Goal: Check status: Check status

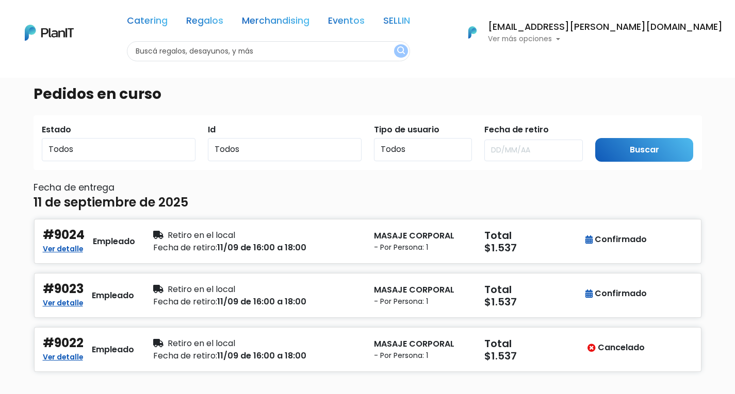
scroll to position [52, 0]
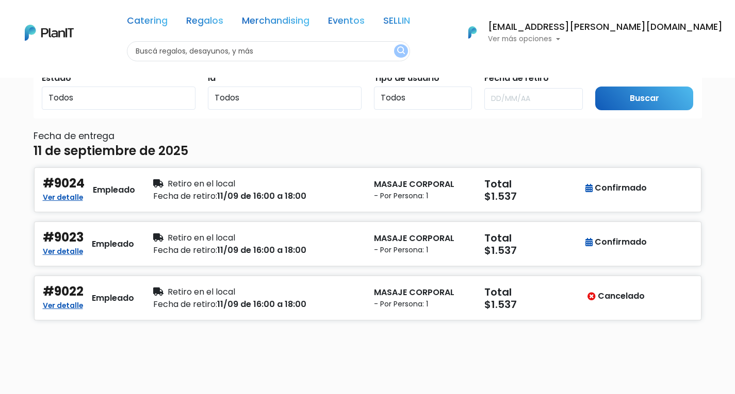
click at [625, 42] on p "Ver más opciones" at bounding box center [605, 39] width 235 height 7
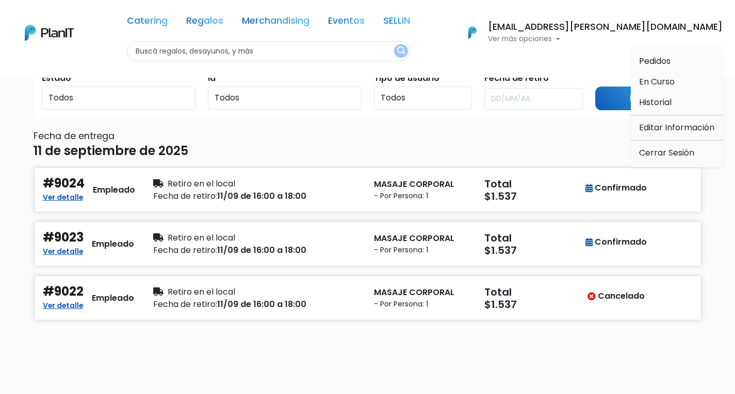
click at [632, 35] on div "[PERSON_NAME][EMAIL_ADDRESS][PERSON_NAME][DOMAIN_NAME] Ver más opciones" at bounding box center [605, 33] width 235 height 21
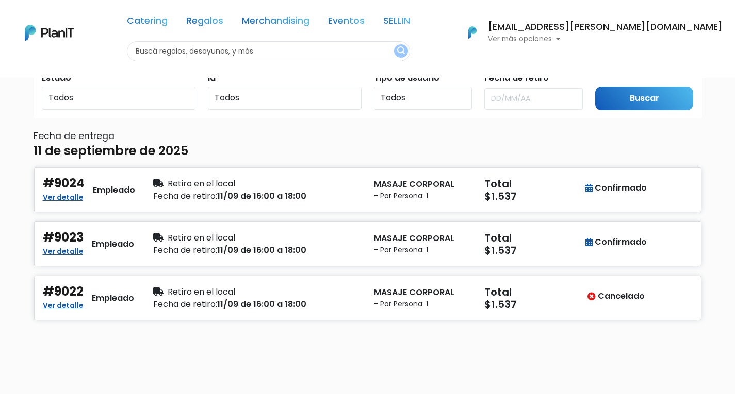
click at [635, 37] on p "Ver más opciones" at bounding box center [605, 39] width 235 height 7
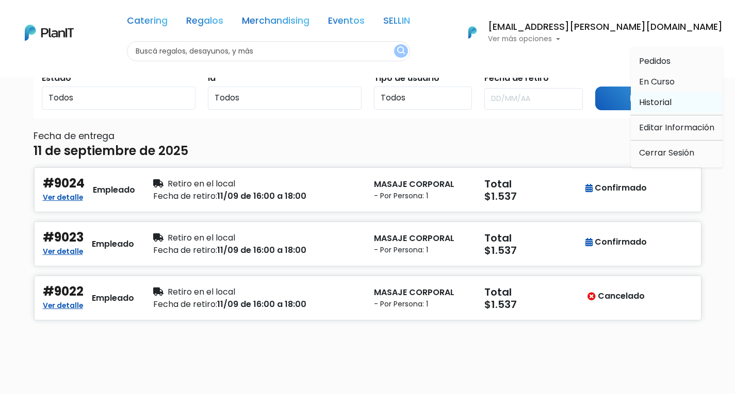
click at [659, 100] on span "Historial" at bounding box center [655, 102] width 32 height 12
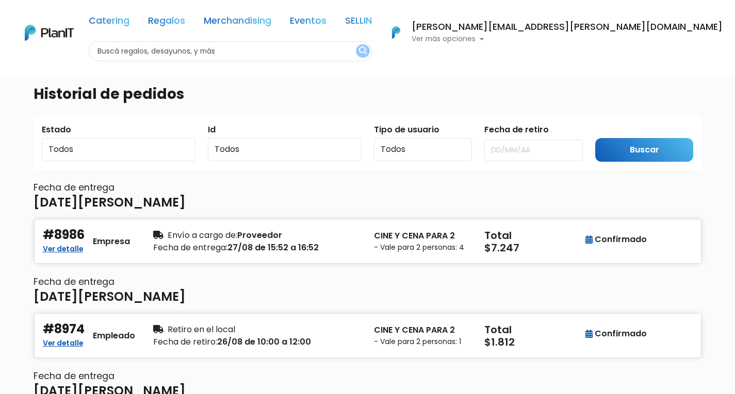
drag, startPoint x: 639, startPoint y: 39, endPoint x: 630, endPoint y: 38, distance: 9.4
click at [636, 39] on p "Ver más opciones" at bounding box center [566, 39] width 311 height 7
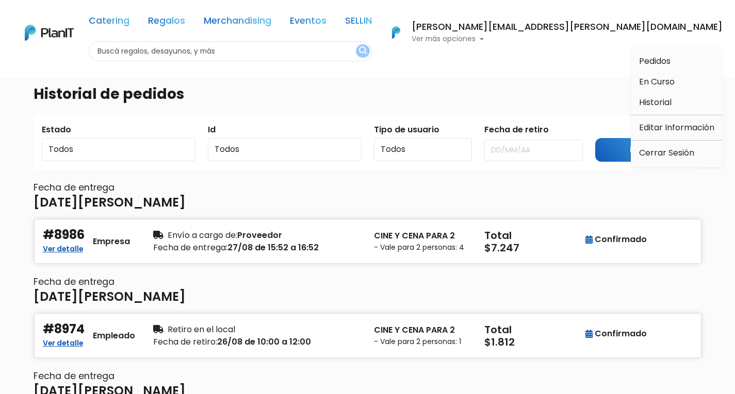
click at [630, 38] on p "Ver más opciones" at bounding box center [566, 39] width 311 height 7
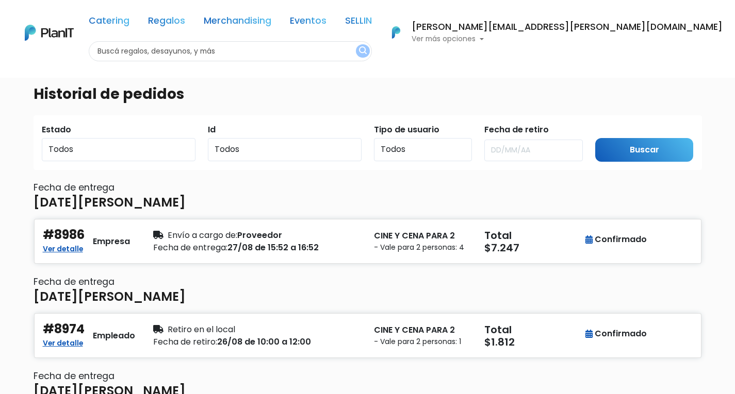
click at [610, 41] on p "Ver más opciones" at bounding box center [566, 39] width 311 height 7
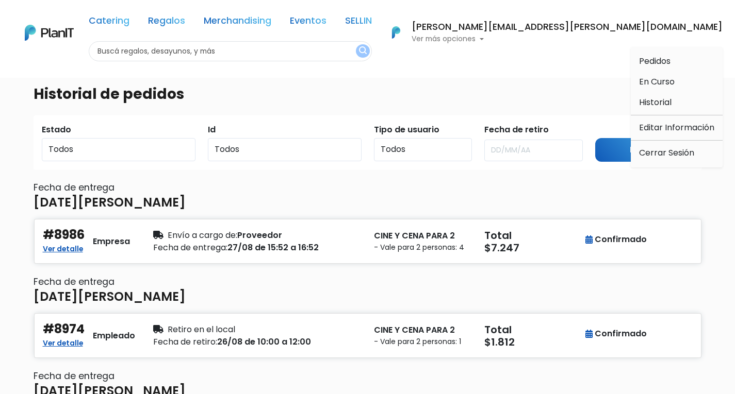
click at [645, 64] on span "Pedidos" at bounding box center [654, 61] width 31 height 12
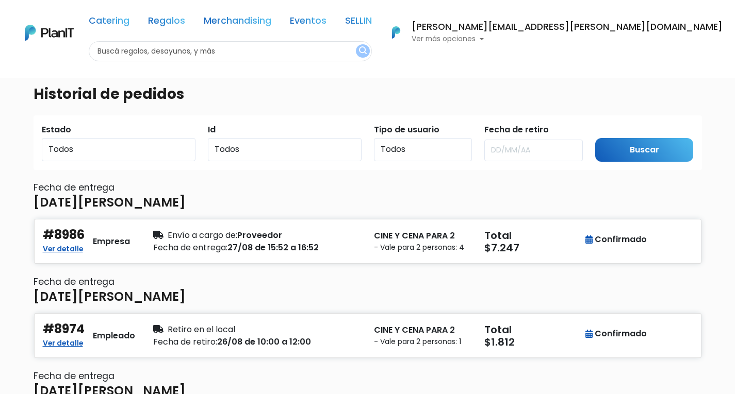
click at [603, 41] on p "Ver más opciones" at bounding box center [566, 39] width 311 height 7
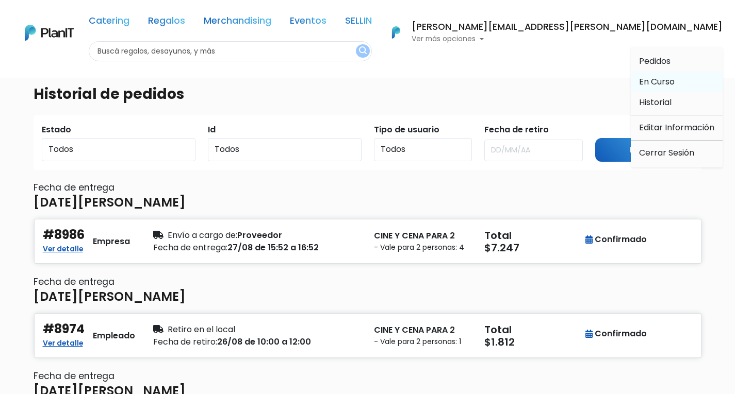
click at [662, 76] on span "En Curso" at bounding box center [657, 82] width 36 height 12
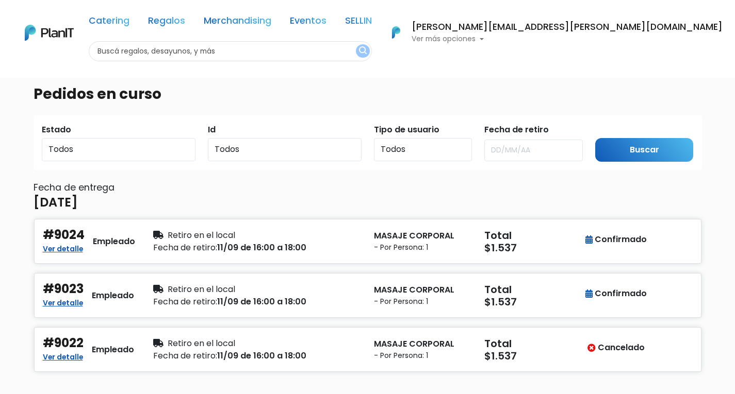
click at [630, 43] on p "Ver más opciones" at bounding box center [566, 39] width 311 height 7
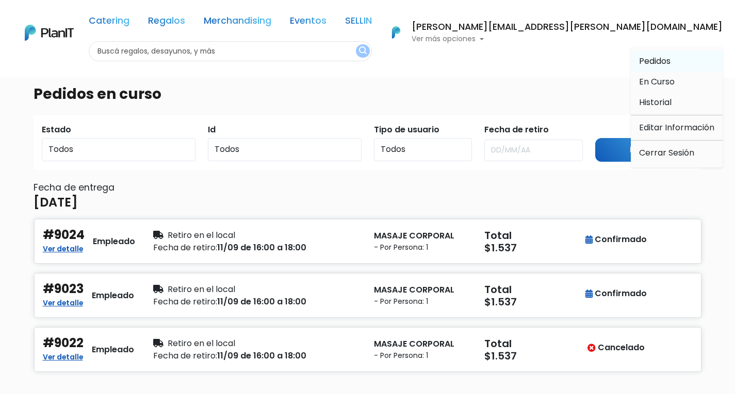
click at [648, 67] on span "Pedidos" at bounding box center [654, 61] width 31 height 12
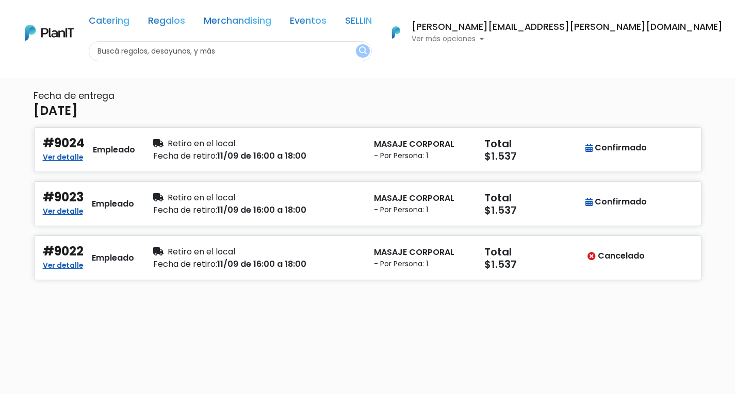
scroll to position [103, 0]
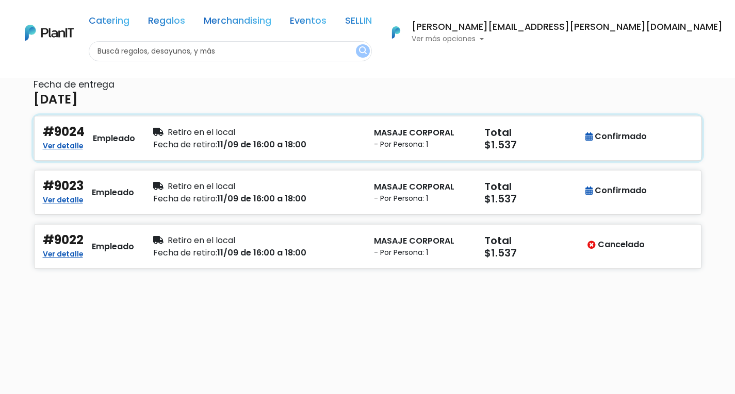
click at [456, 146] on small "- Por Persona: 1" at bounding box center [423, 144] width 98 height 11
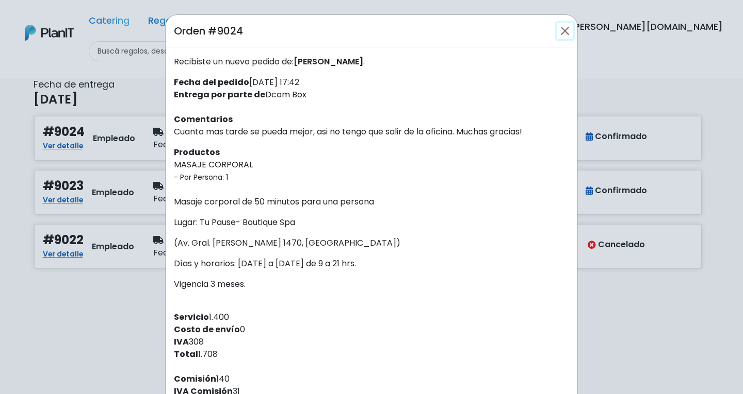
click at [567, 30] on button "Close" at bounding box center [564, 31] width 17 height 17
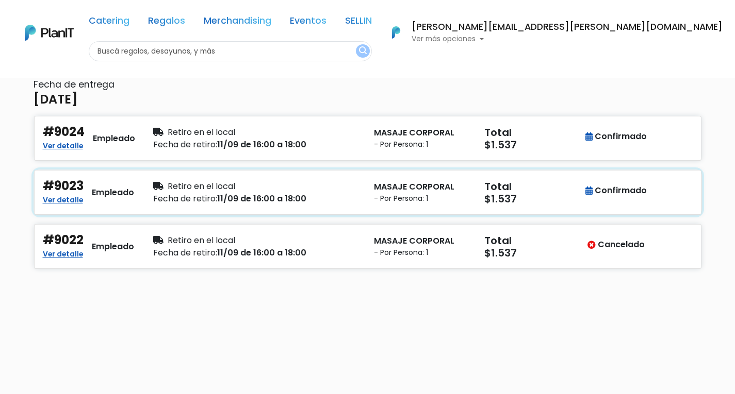
click at [554, 192] on h5 "Total" at bounding box center [532, 186] width 96 height 12
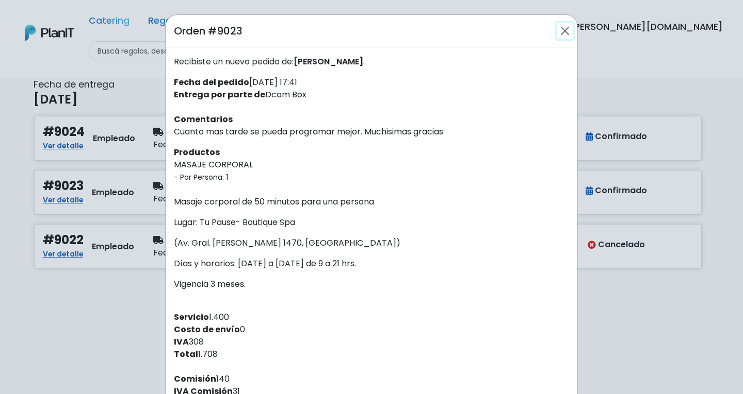
drag, startPoint x: 553, startPoint y: 34, endPoint x: 559, endPoint y: 31, distance: 6.5
click at [556, 32] on button "Close" at bounding box center [564, 31] width 17 height 17
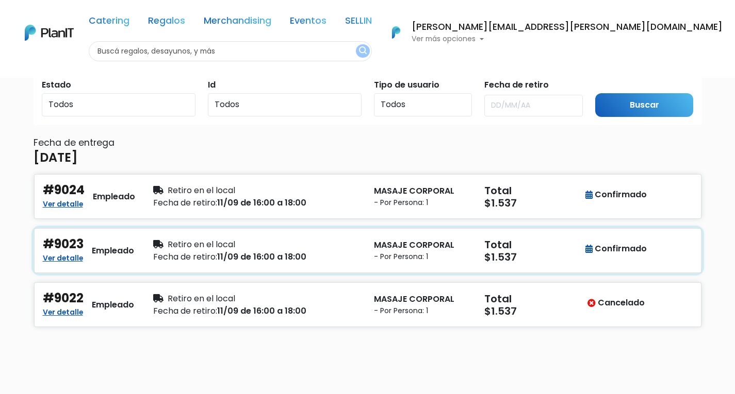
scroll to position [0, 0]
